Goal: Obtain resource: Download file/media

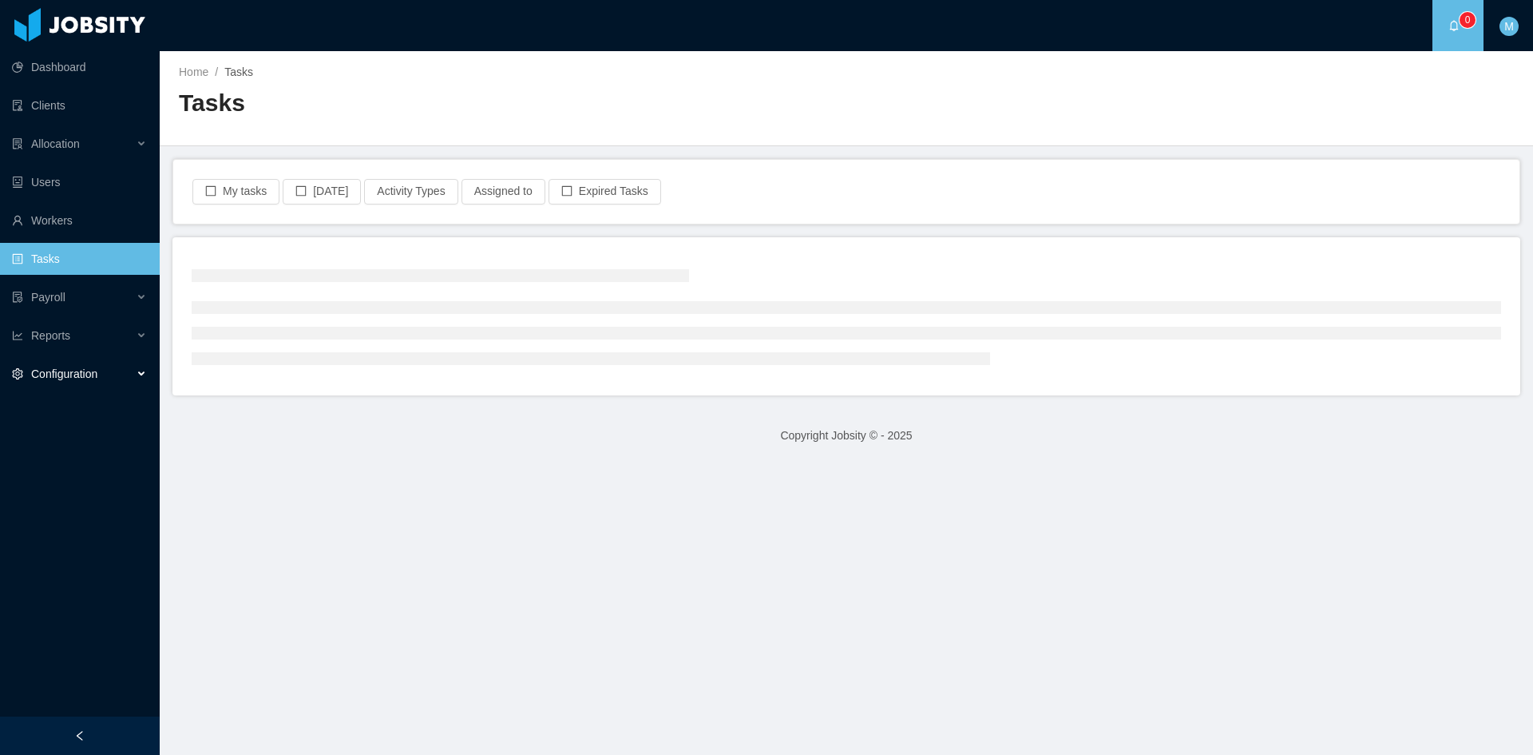
click at [77, 373] on span "Configuration" at bounding box center [64, 373] width 66 height 13
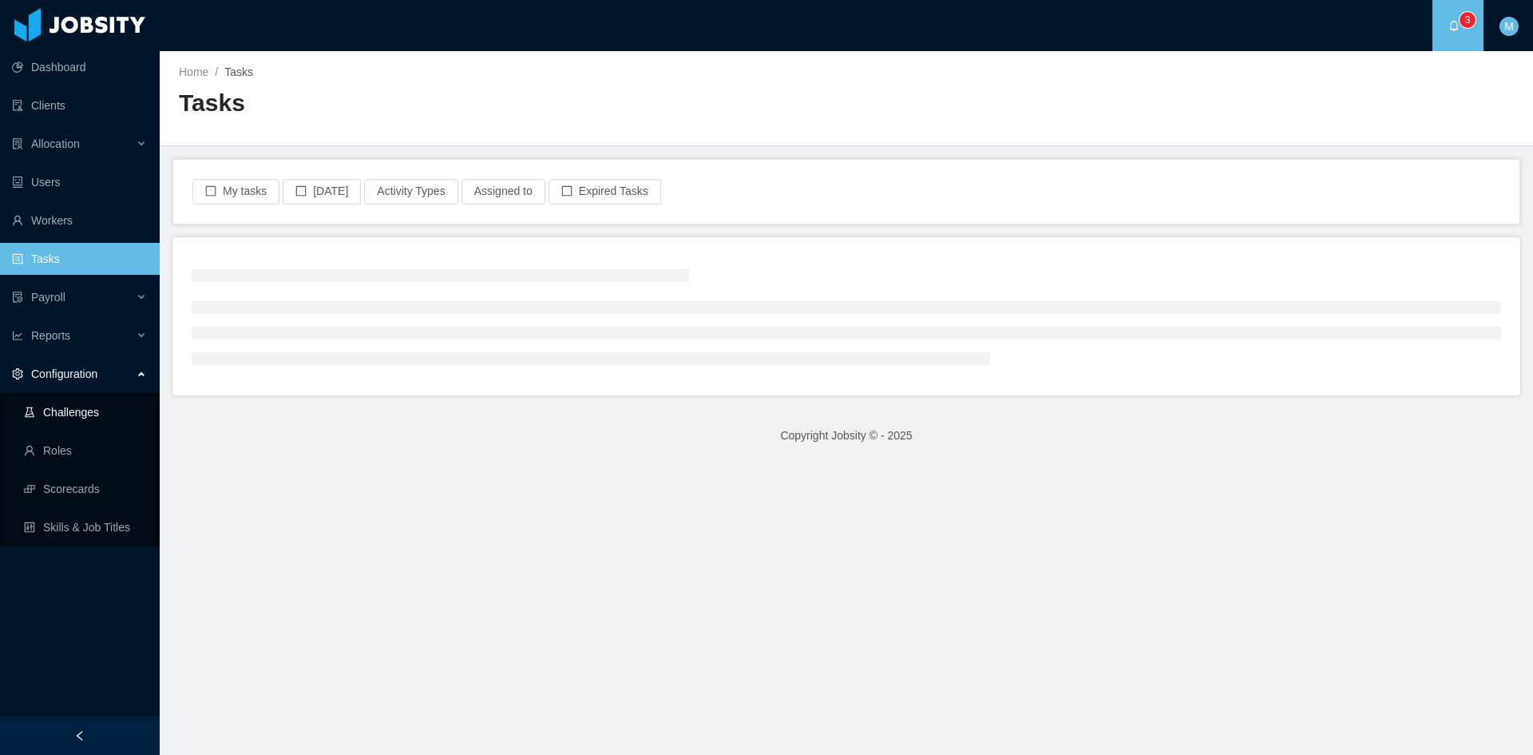
click at [81, 406] on link "Challenges" at bounding box center [85, 412] width 123 height 32
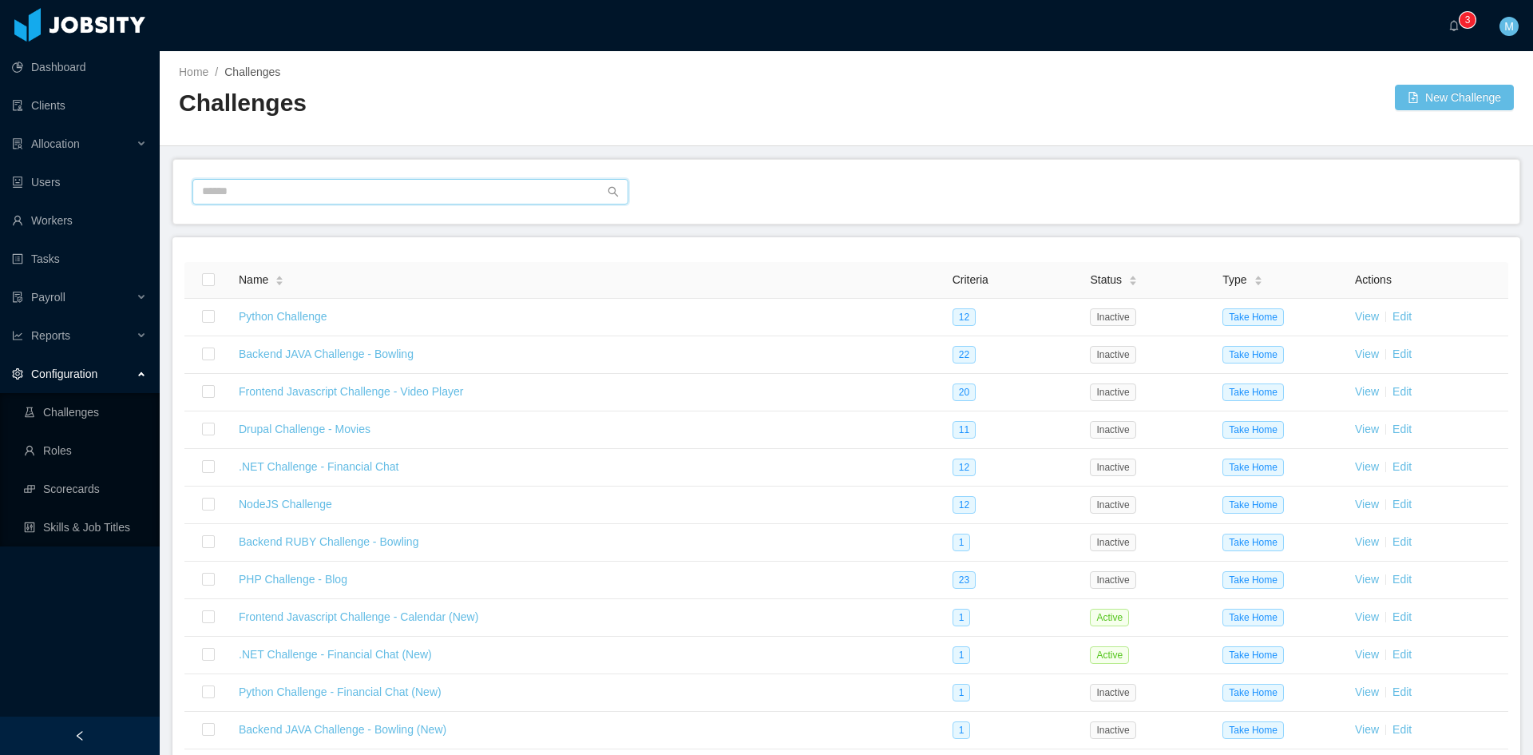
click at [294, 196] on input "text" at bounding box center [410, 192] width 436 height 26
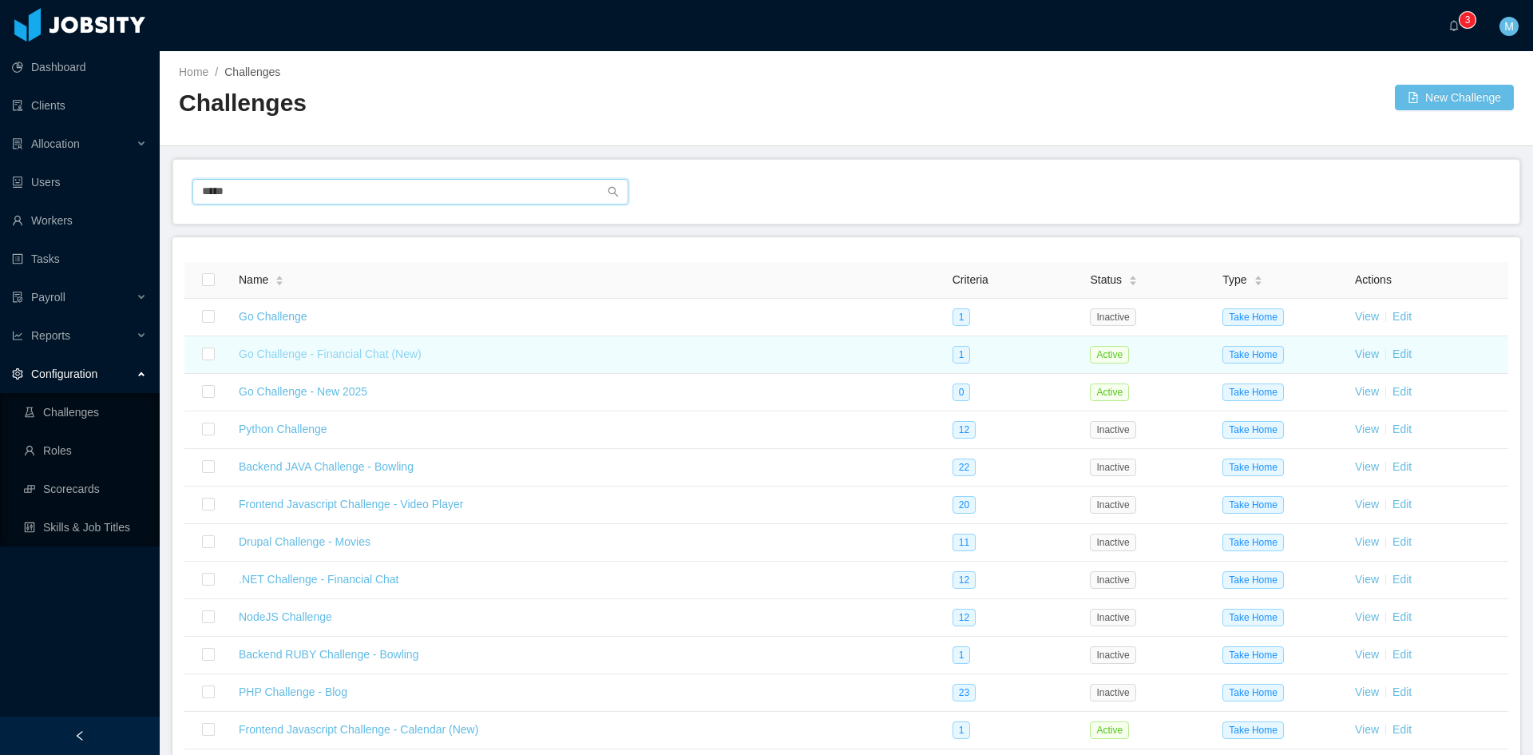
type input "*****"
click at [367, 351] on link "Go Challenge - Financial Chat (New)" at bounding box center [330, 353] width 183 height 13
click at [372, 355] on link "Go Challenge - Financial Chat (New)" at bounding box center [330, 353] width 183 height 13
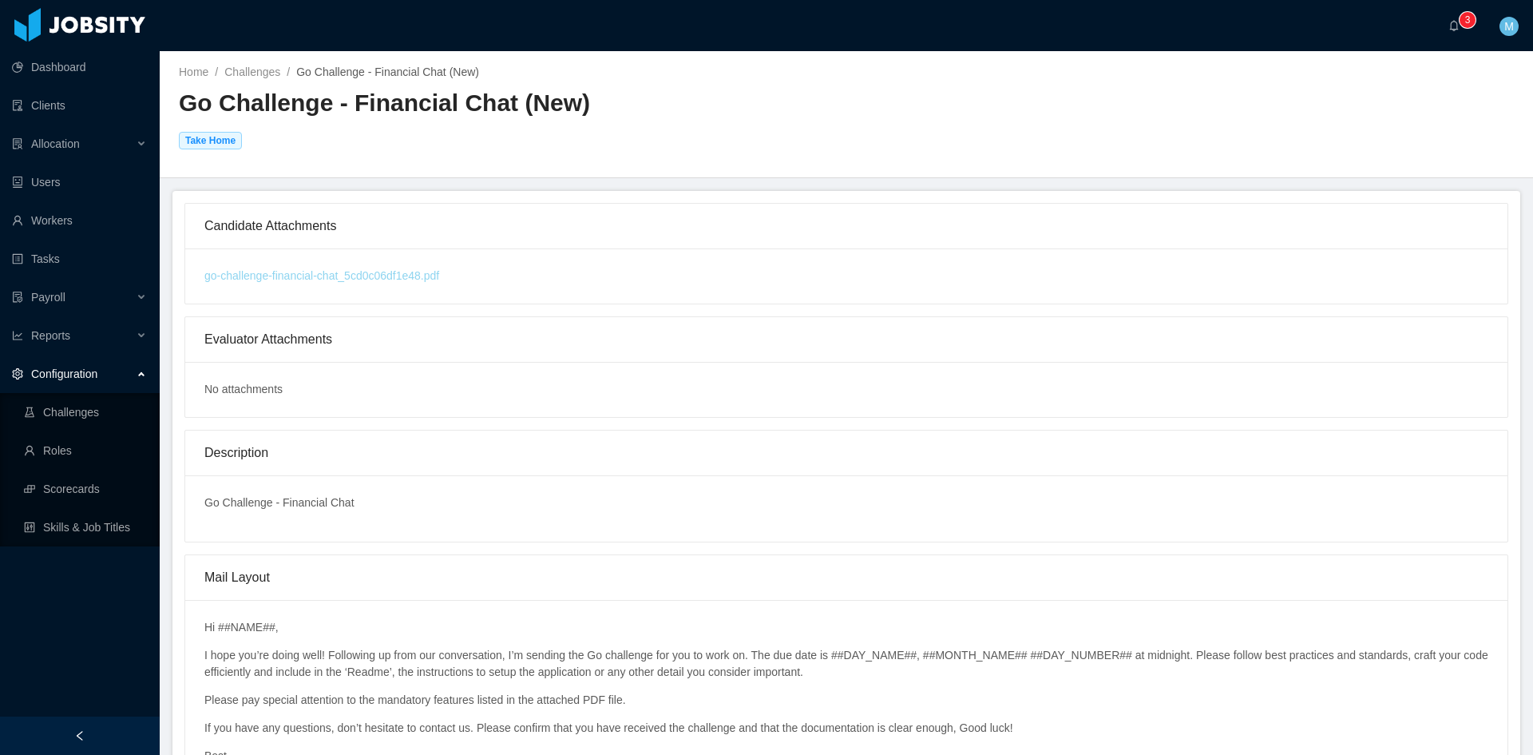
click at [382, 279] on link "go-challenge-financial-chat_5cd0c06df1e48.pdf" at bounding box center [846, 276] width 1284 height 17
